Goal: Task Accomplishment & Management: Use online tool/utility

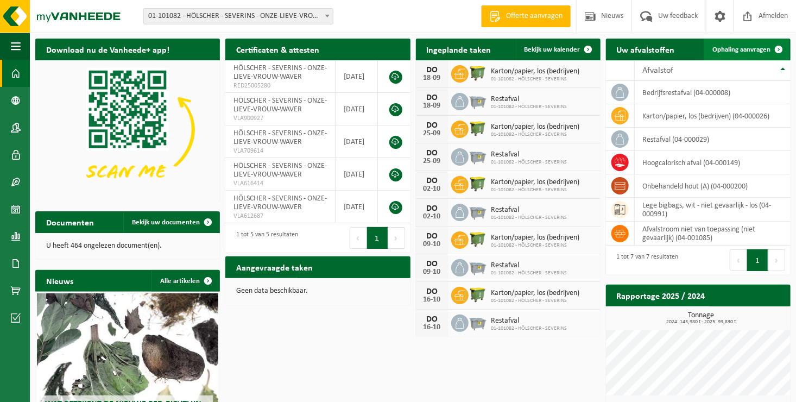
click at [782, 48] on span at bounding box center [779, 50] width 22 height 22
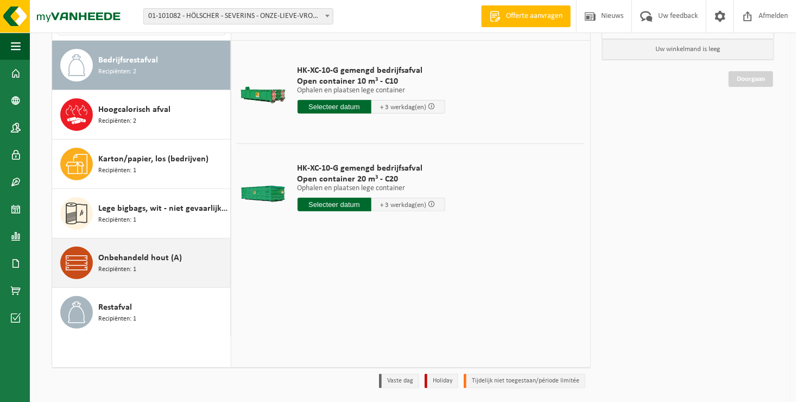
scroll to position [109, 0]
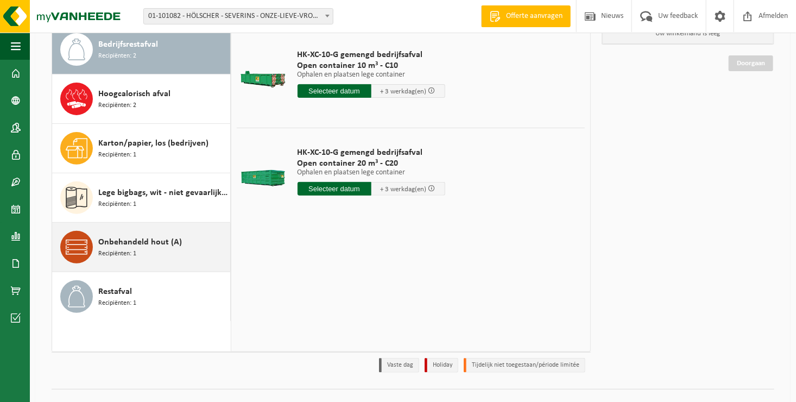
click at [144, 243] on span "Onbehandeld hout (A)" at bounding box center [140, 242] width 84 height 13
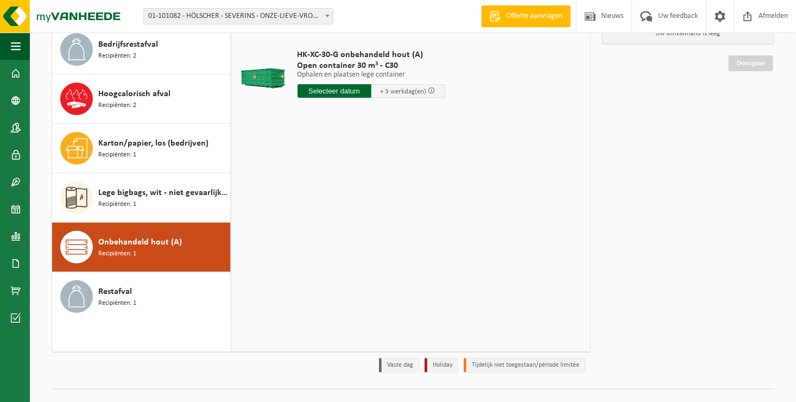
click at [349, 90] on input "text" at bounding box center [335, 91] width 74 height 14
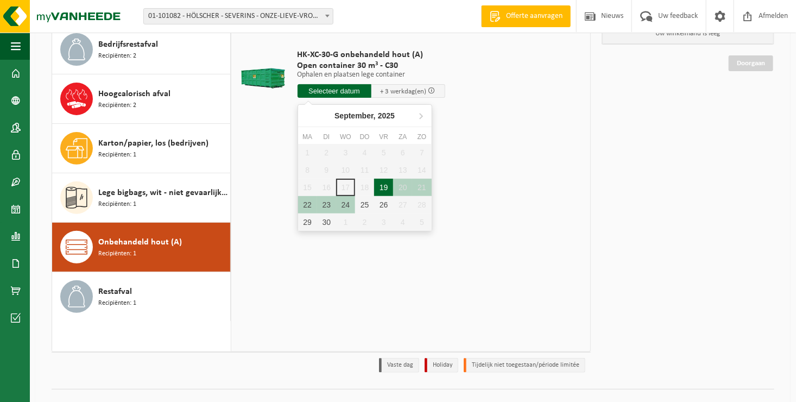
click at [385, 186] on div "19" at bounding box center [383, 187] width 19 height 17
type input "Van 2025-09-19"
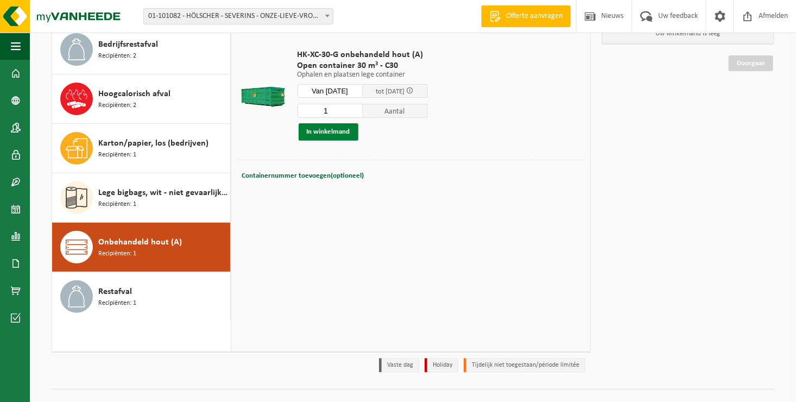
click at [335, 129] on button "In winkelmand" at bounding box center [329, 131] width 60 height 17
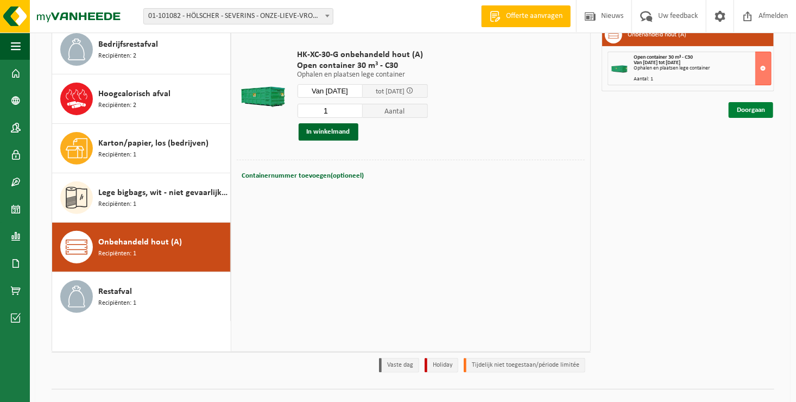
click at [743, 109] on link "Doorgaan" at bounding box center [751, 110] width 45 height 16
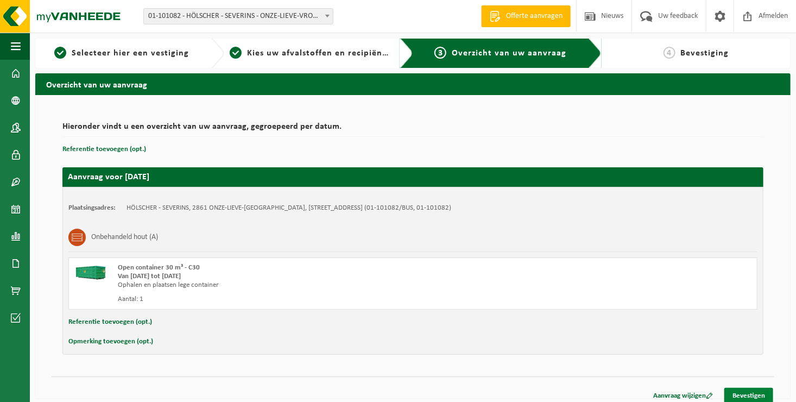
click at [752, 391] on link "Bevestigen" at bounding box center [749, 396] width 49 height 16
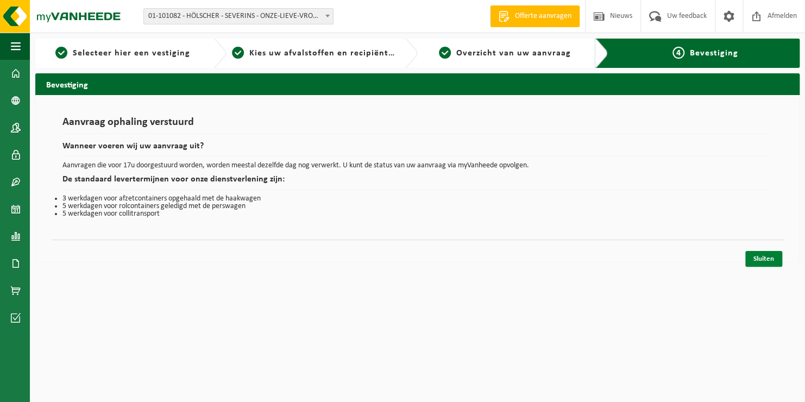
click at [760, 255] on link "Sluiten" at bounding box center [763, 259] width 37 height 16
